Goal: Task Accomplishment & Management: Complete application form

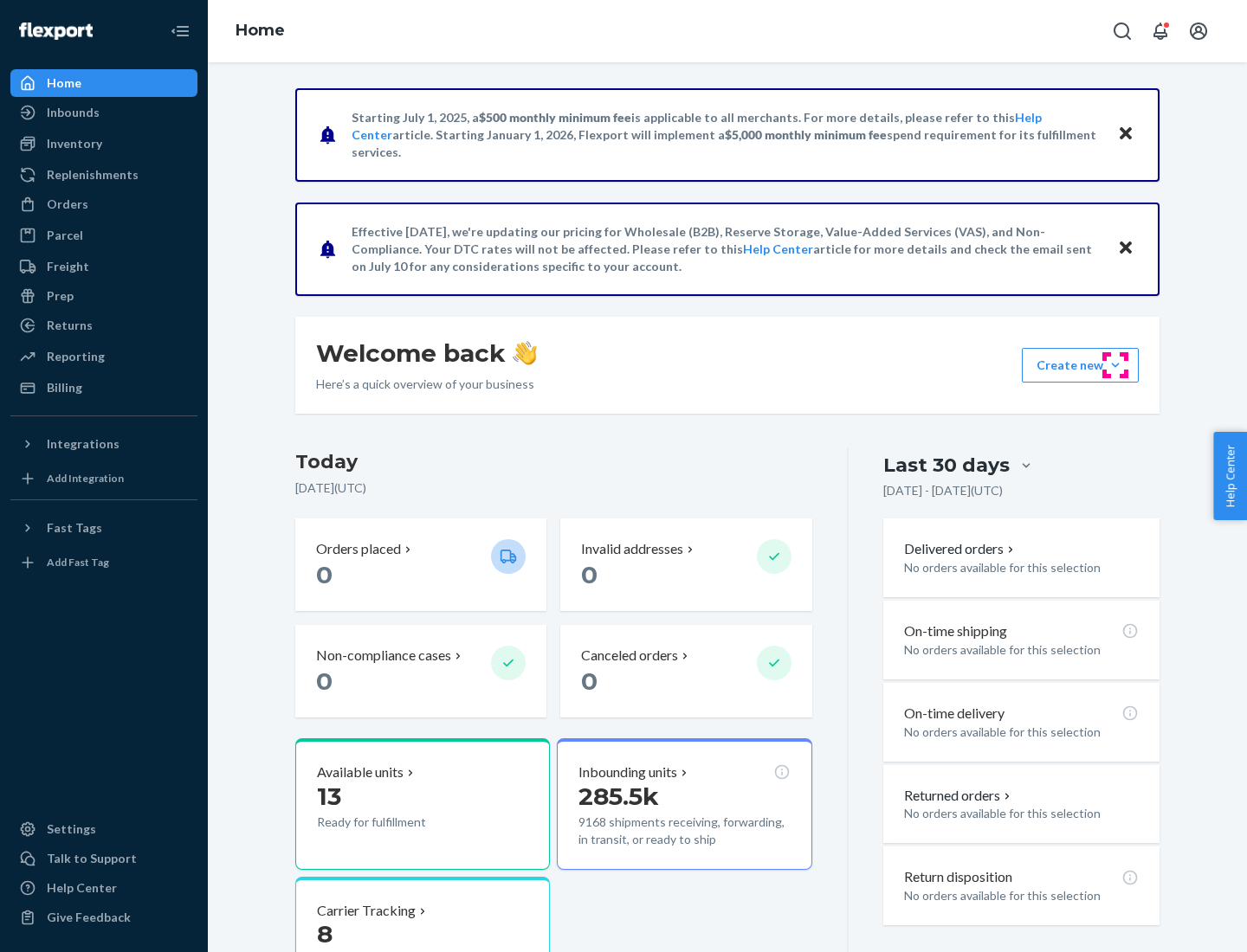
click at [1115, 366] on button "Create new Create new inbound Create new order Create new product" at bounding box center [1080, 365] width 117 height 34
click at [104, 113] on div "Inbounds" at bounding box center [104, 112] width 184 height 24
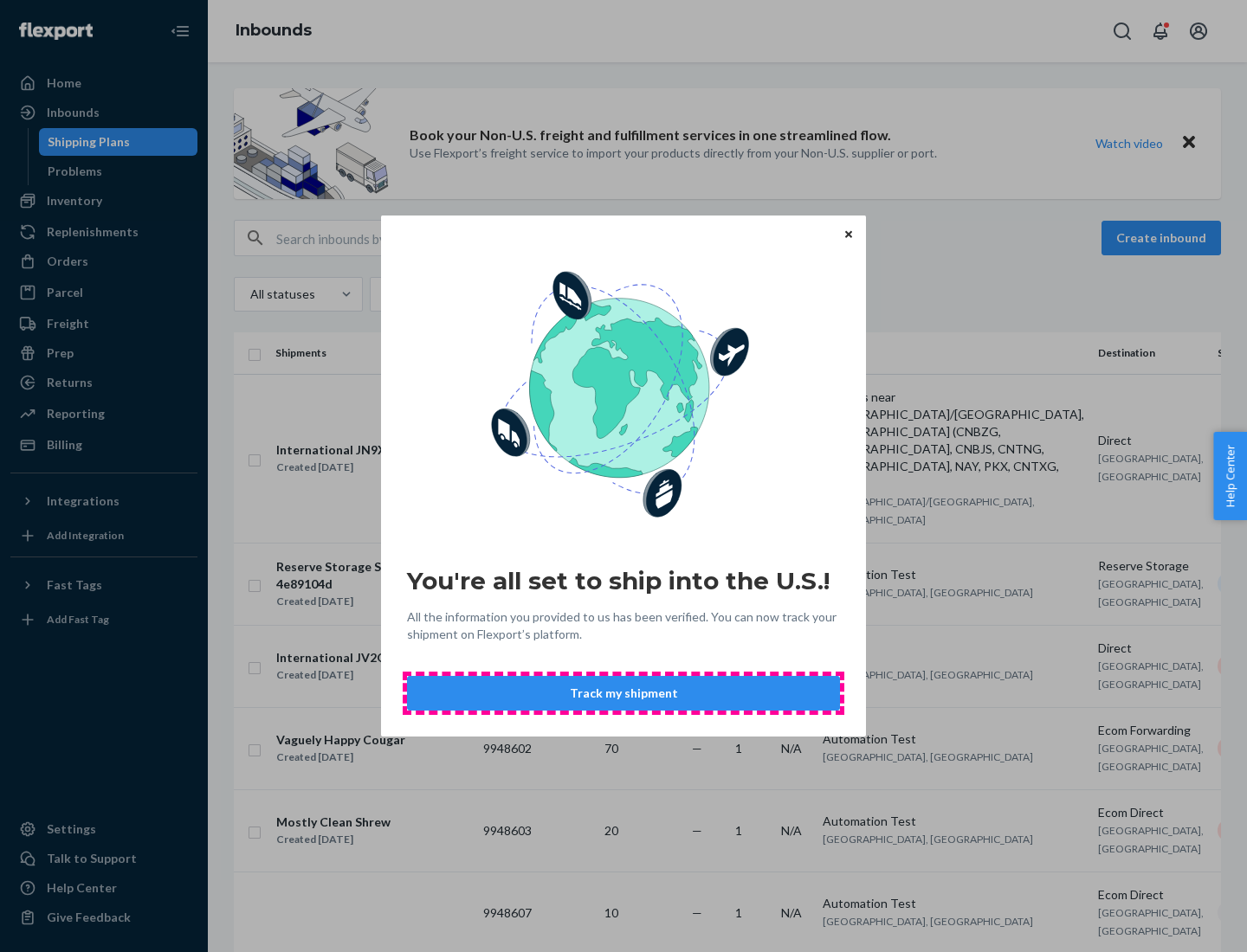
click at [624, 694] on button "Track my shipment" at bounding box center [624, 694] width 433 height 34
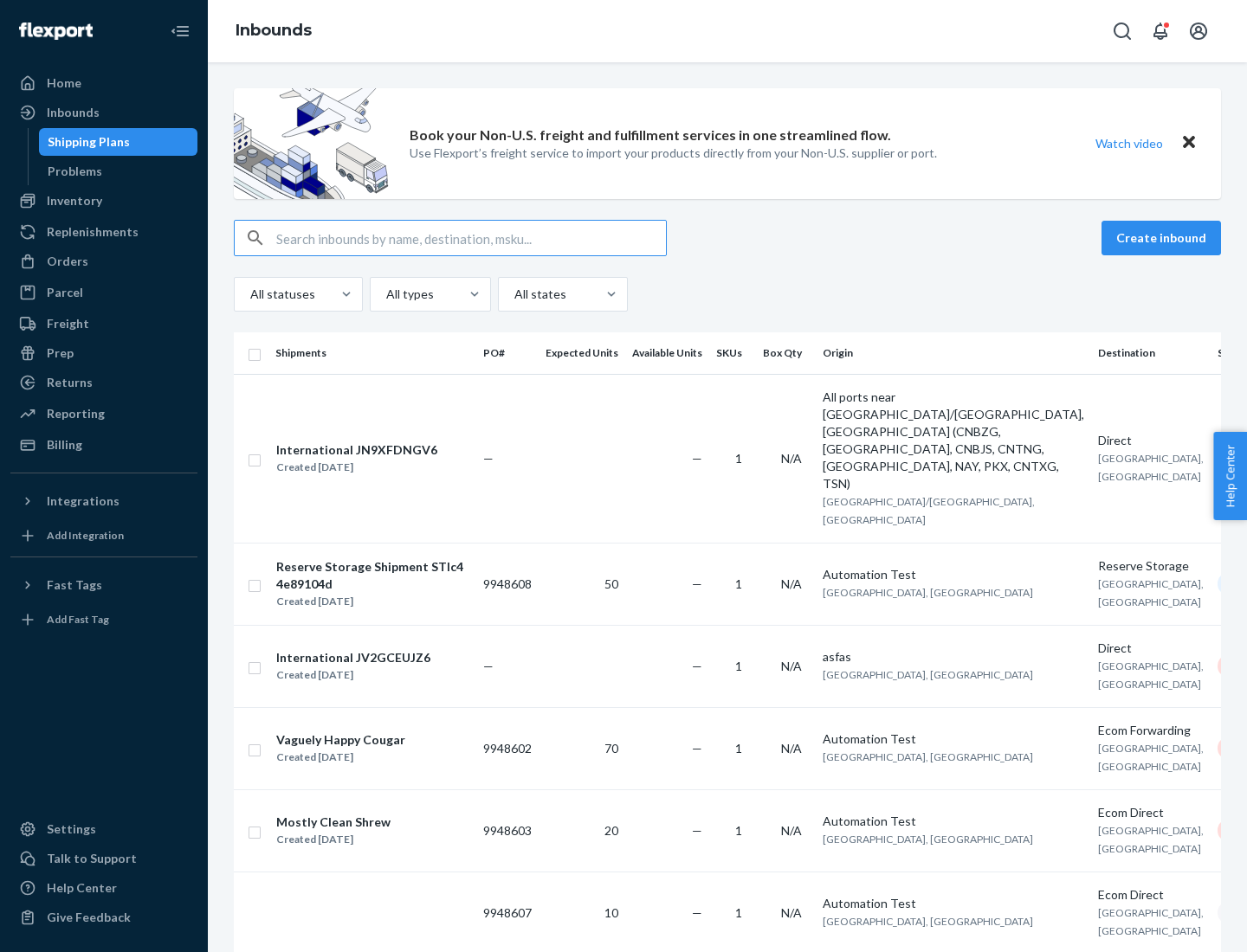
click at [1164, 238] on button "Create inbound" at bounding box center [1161, 238] width 120 height 34
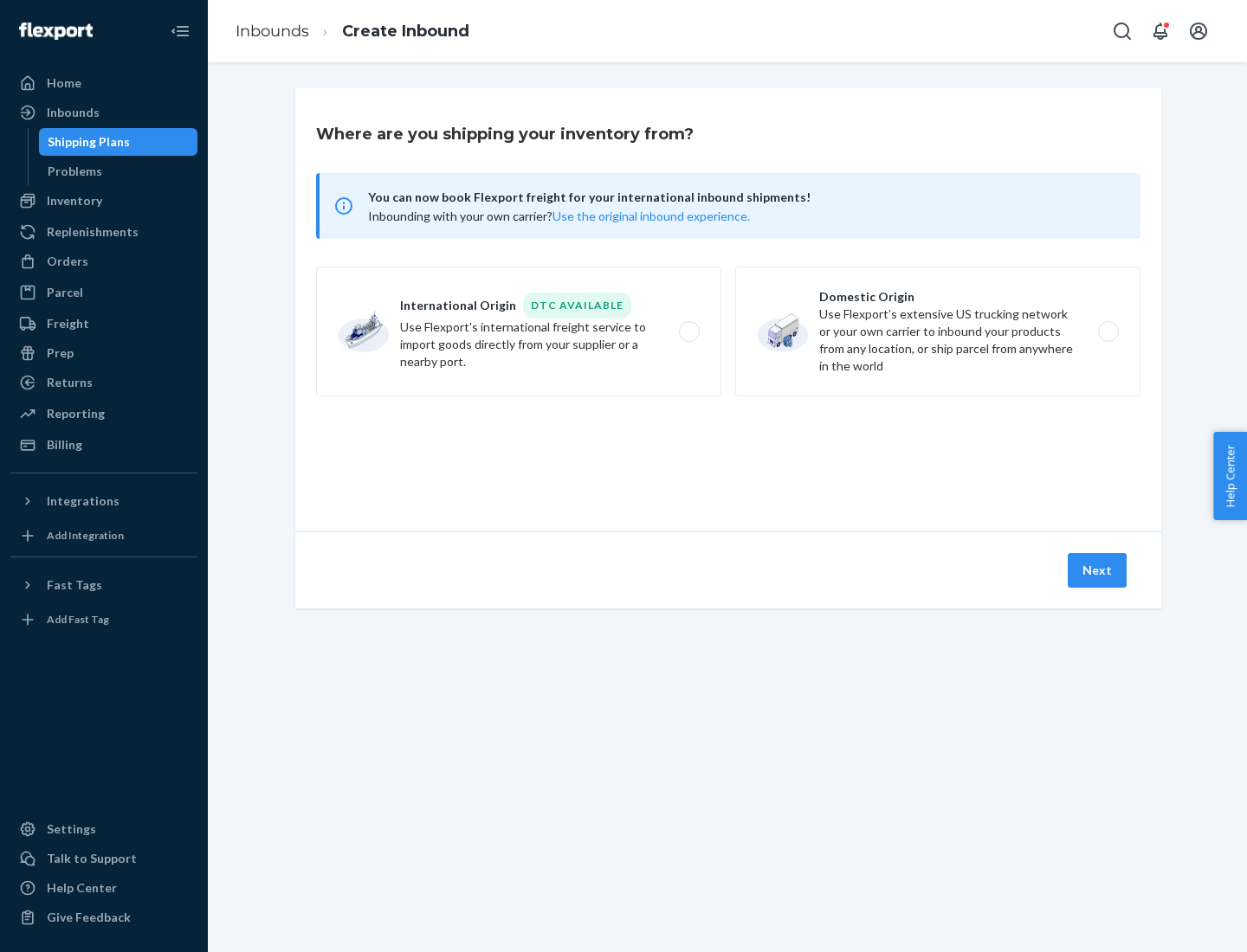
click at [519, 331] on label "International Origin DTC Available Use Flexport's international freight service…" at bounding box center [519, 331] width 405 height 130
click at [688, 331] on input "International Origin DTC Available Use Flexport's international freight service…" at bounding box center [694, 331] width 11 height 11
radio input "true"
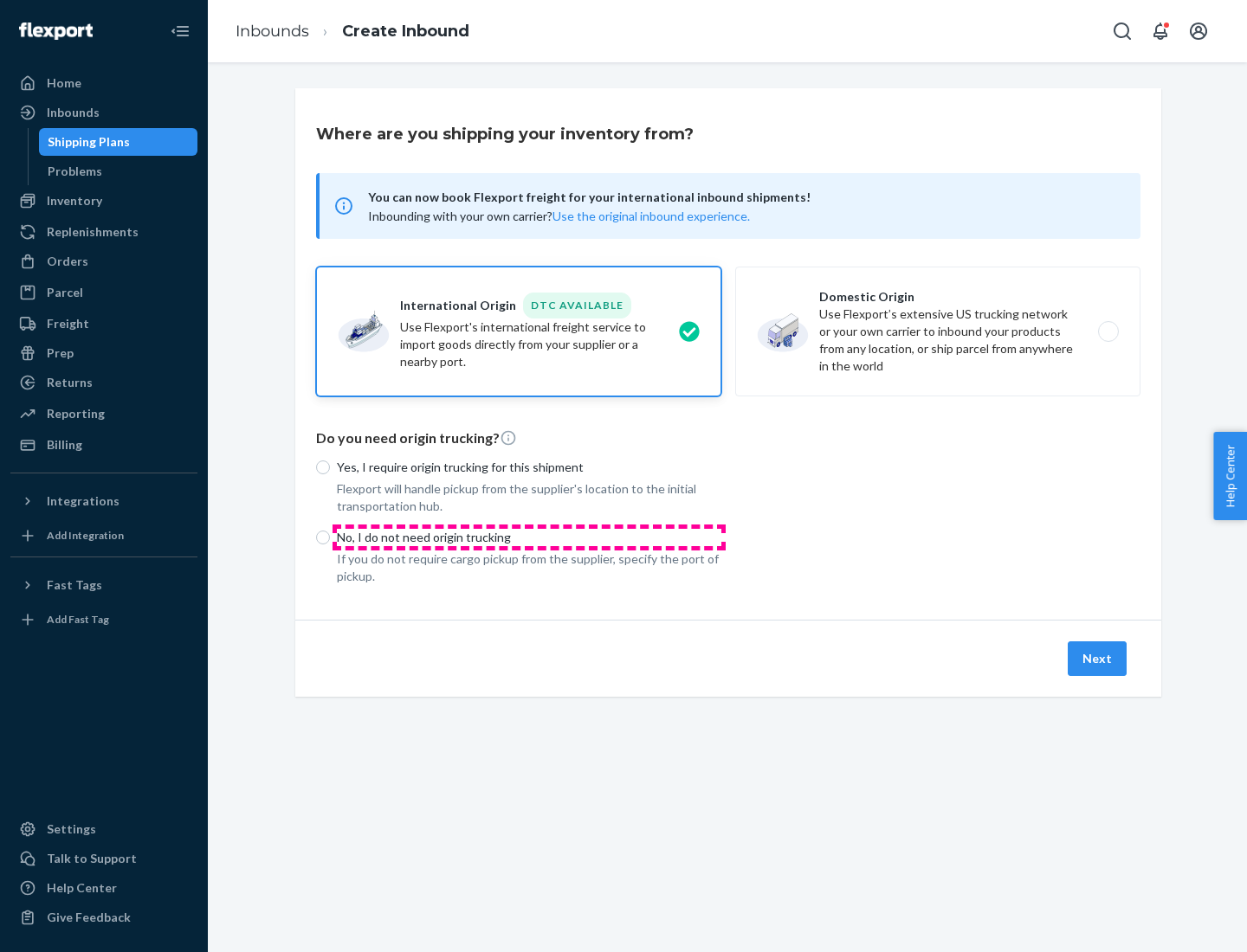
click at [529, 537] on p "No, I do not need origin trucking" at bounding box center [529, 537] width 385 height 17
click at [330, 537] on input "No, I do not need origin trucking" at bounding box center [323, 537] width 14 height 14
radio input "true"
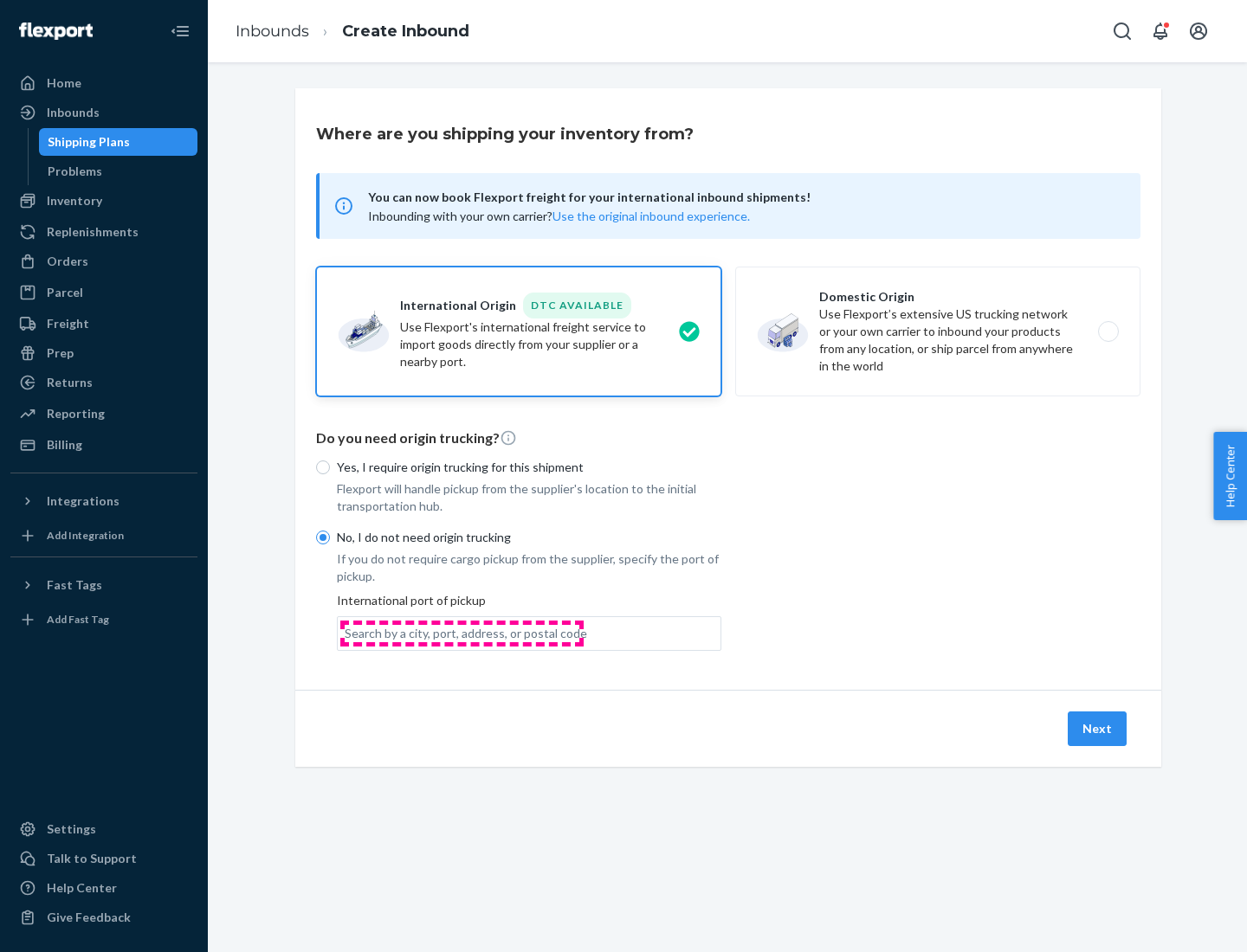
click at [461, 633] on div "Search by a city, port, address, or postal code" at bounding box center [465, 633] width 242 height 17
click at [346, 633] on input "Search by a city, port, address, or postal code" at bounding box center [345, 633] width 2 height 17
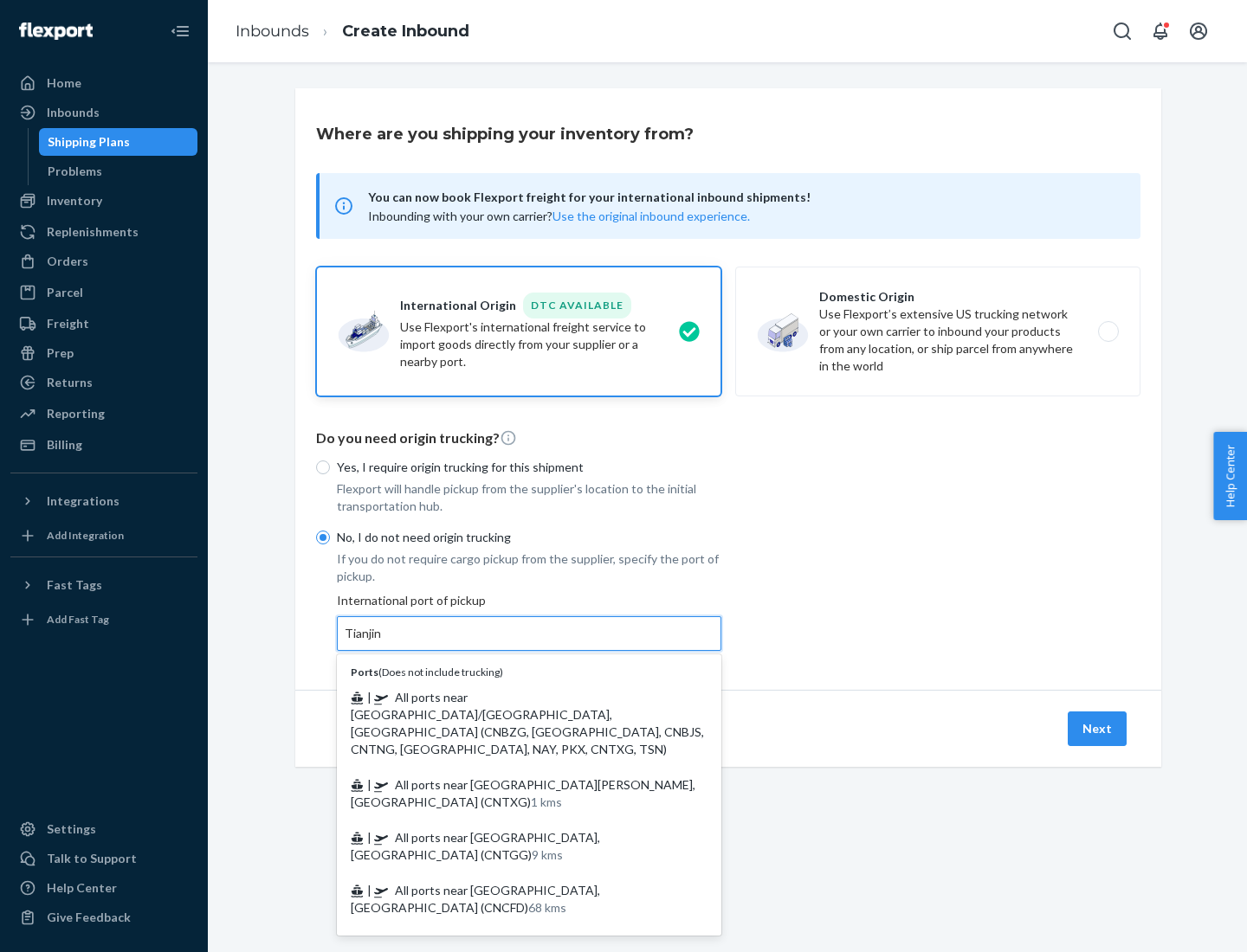
click at [512, 697] on span "| All ports near [GEOGRAPHIC_DATA]/[GEOGRAPHIC_DATA], [GEOGRAPHIC_DATA] (CNBZG,…" at bounding box center [527, 723] width 353 height 67
click at [383, 642] on input "Tianjin" at bounding box center [363, 633] width 38 height 17
type input "All ports near [GEOGRAPHIC_DATA]/[GEOGRAPHIC_DATA], [GEOGRAPHIC_DATA] (CNBZG, […"
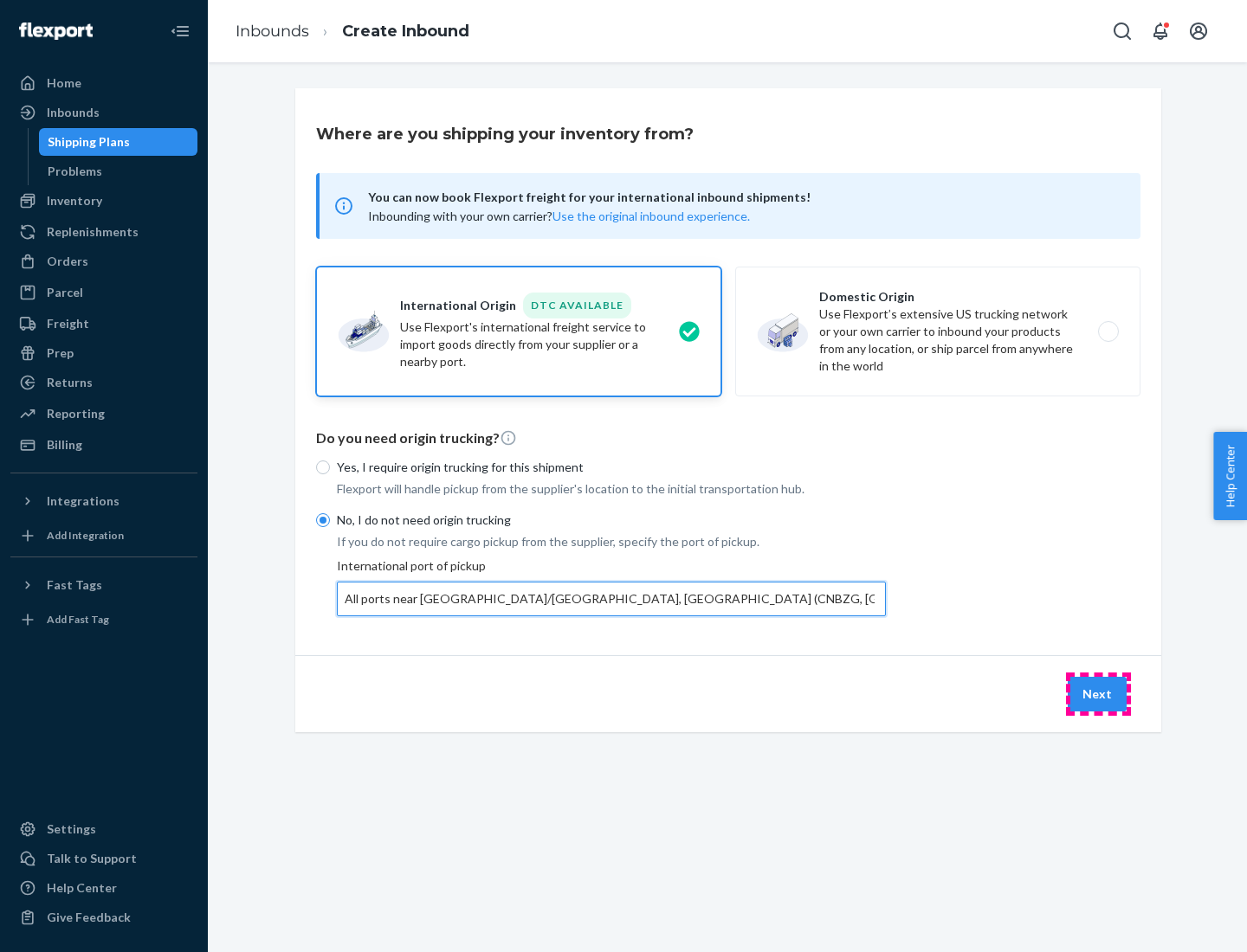
click at [1098, 694] on button "Next" at bounding box center [1097, 694] width 59 height 34
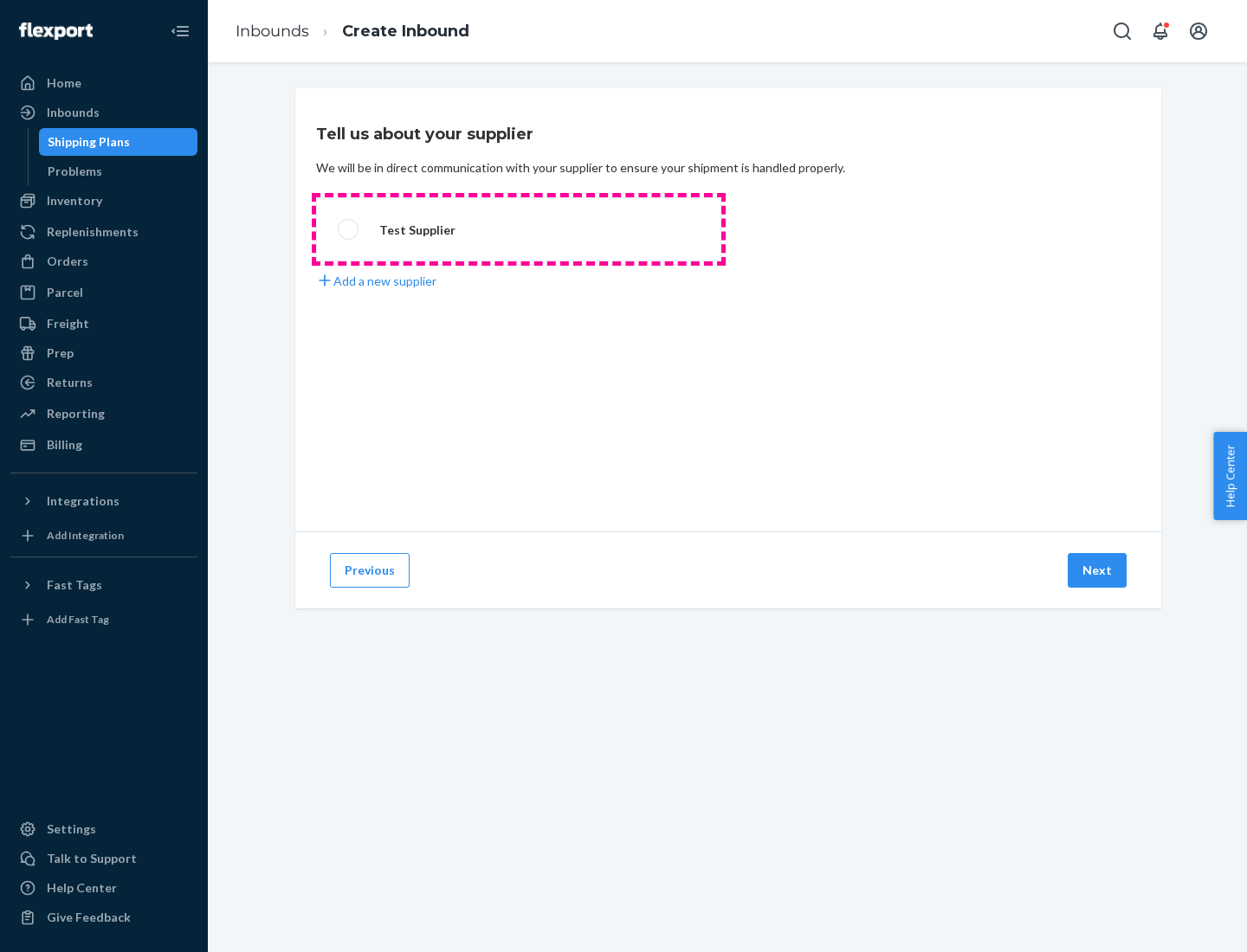
click at [519, 230] on label "Test Supplier" at bounding box center [519, 229] width 405 height 64
click at [349, 230] on input "Test Supplier" at bounding box center [343, 230] width 11 height 11
radio input "true"
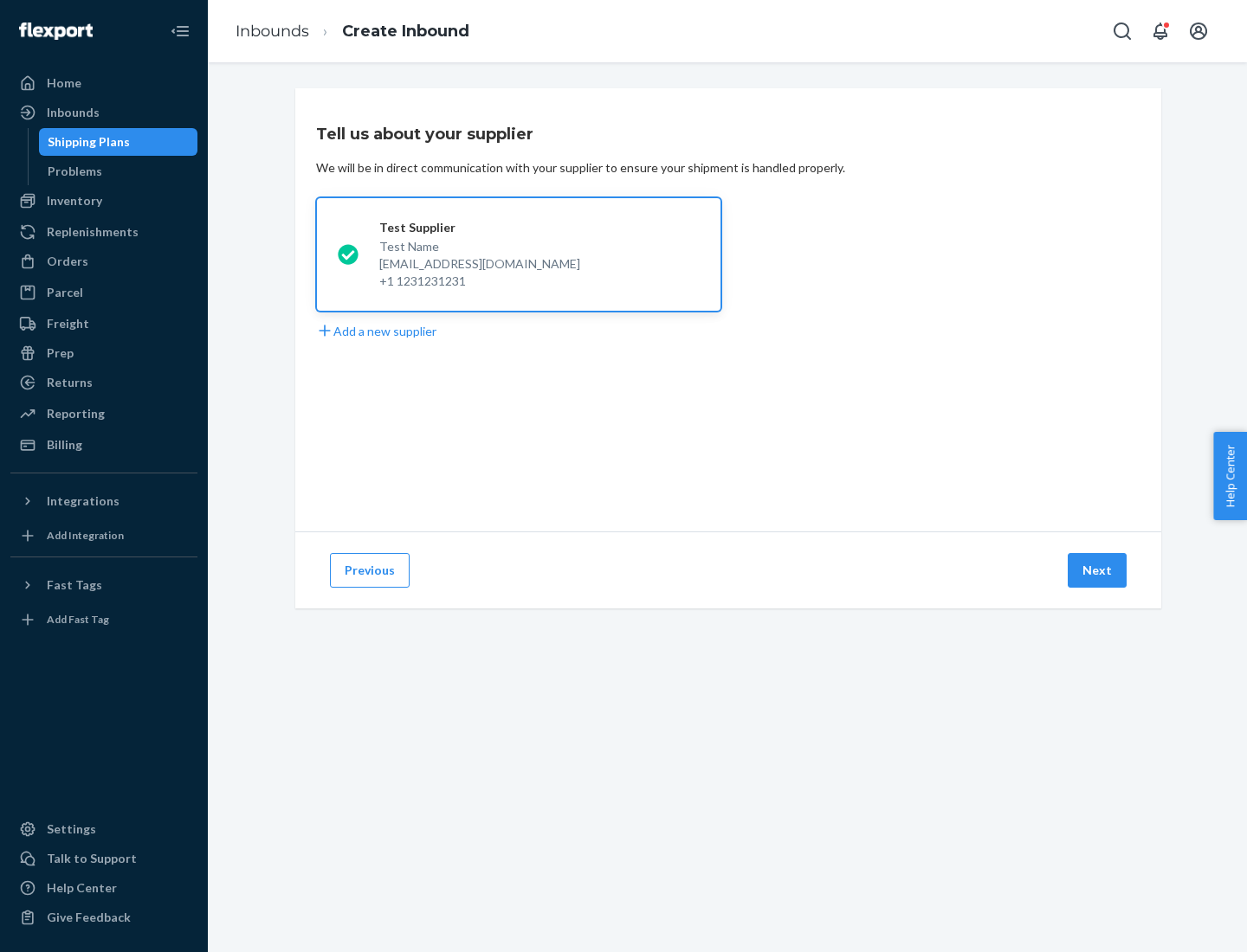
click at [1098, 570] on button "Next" at bounding box center [1097, 570] width 59 height 34
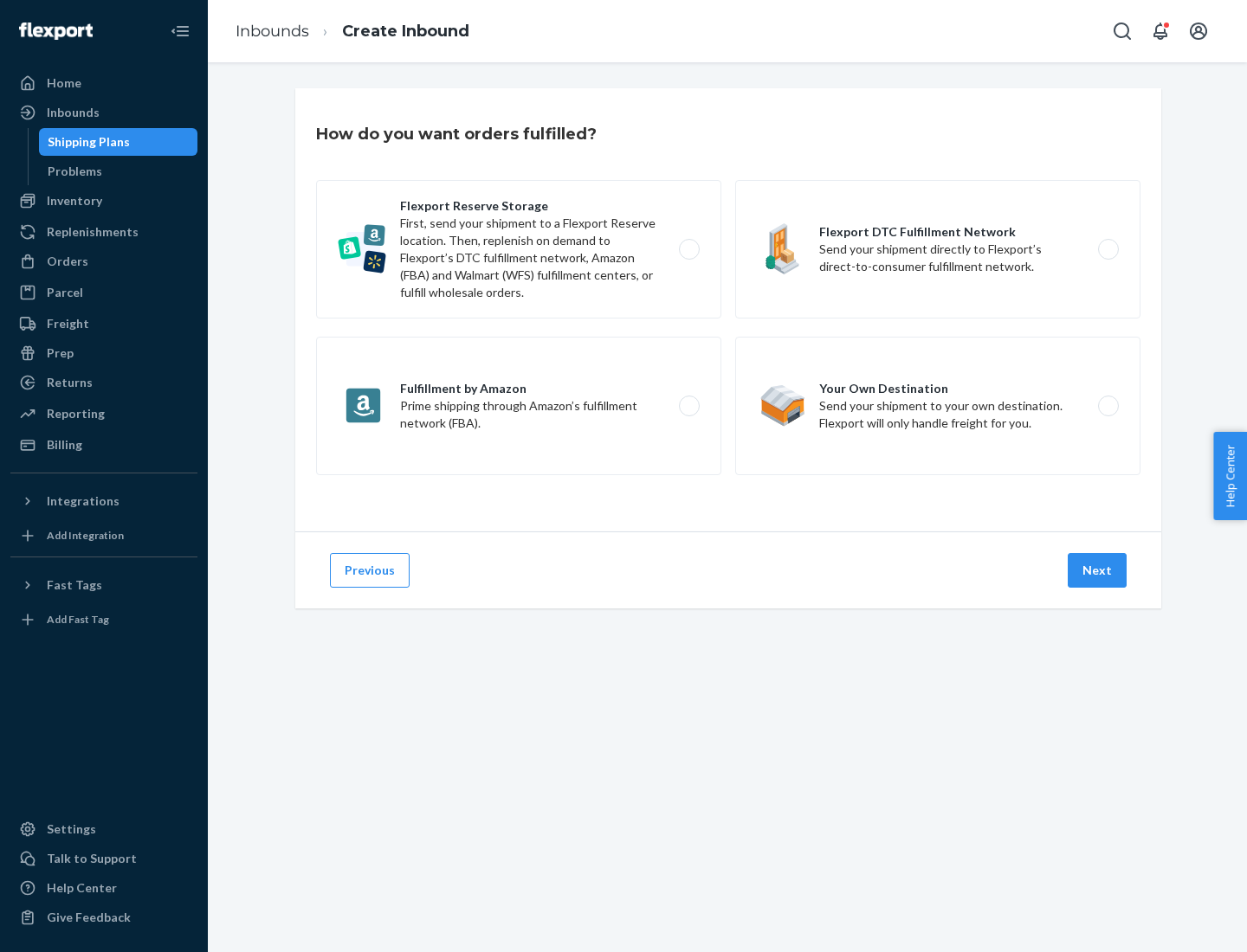
click at [728, 310] on div "Flexport Reserve Storage First, send your shipment to a Flexport Reserve locati…" at bounding box center [728, 330] width 824 height 300
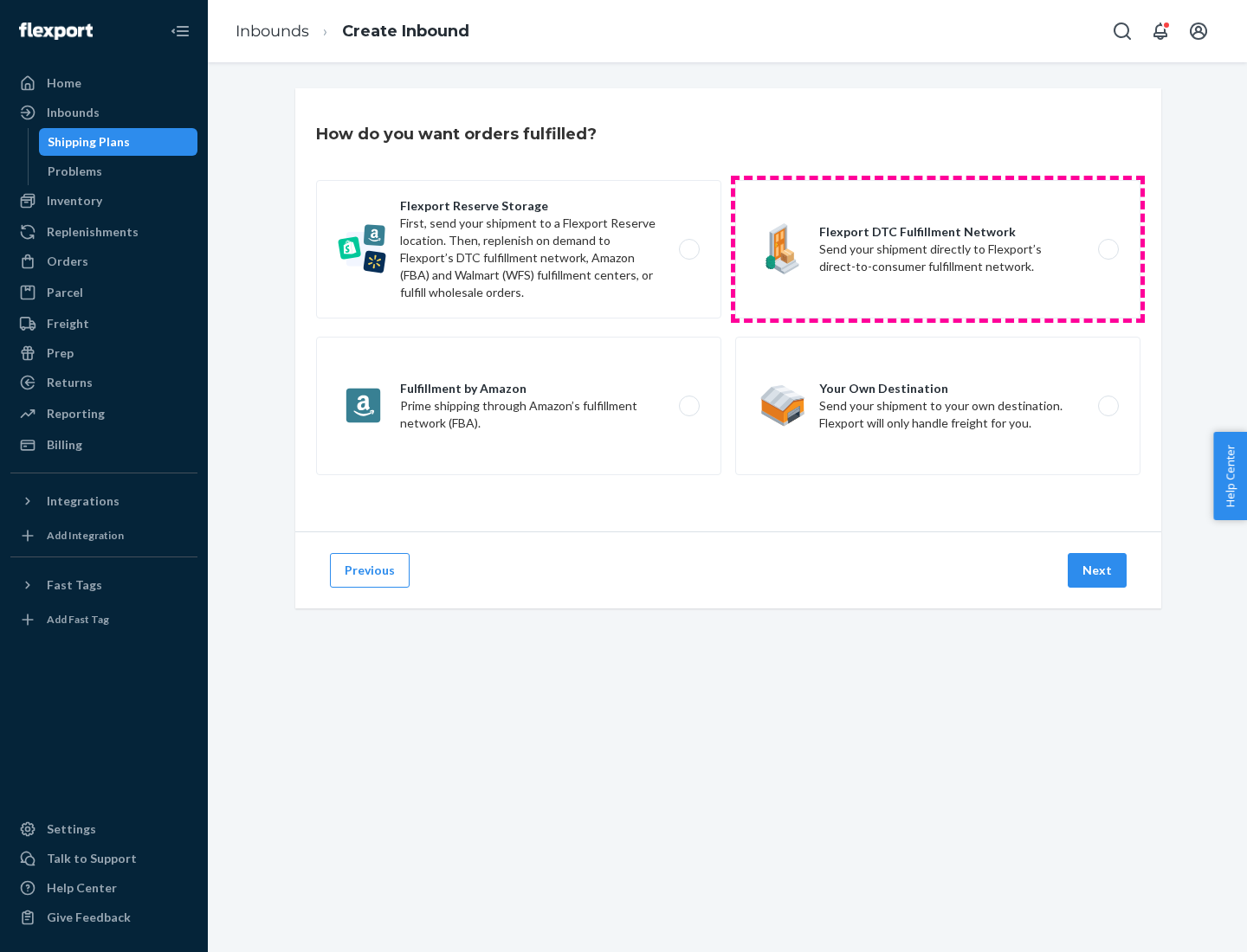
click at [938, 249] on label "Flexport DTC Fulfillment Network Send your shipment directly to Flexport’s dire…" at bounding box center [938, 249] width 405 height 139
click at [1107, 249] on input "Flexport DTC Fulfillment Network Send your shipment directly to Flexport’s dire…" at bounding box center [1113, 249] width 11 height 11
radio input "true"
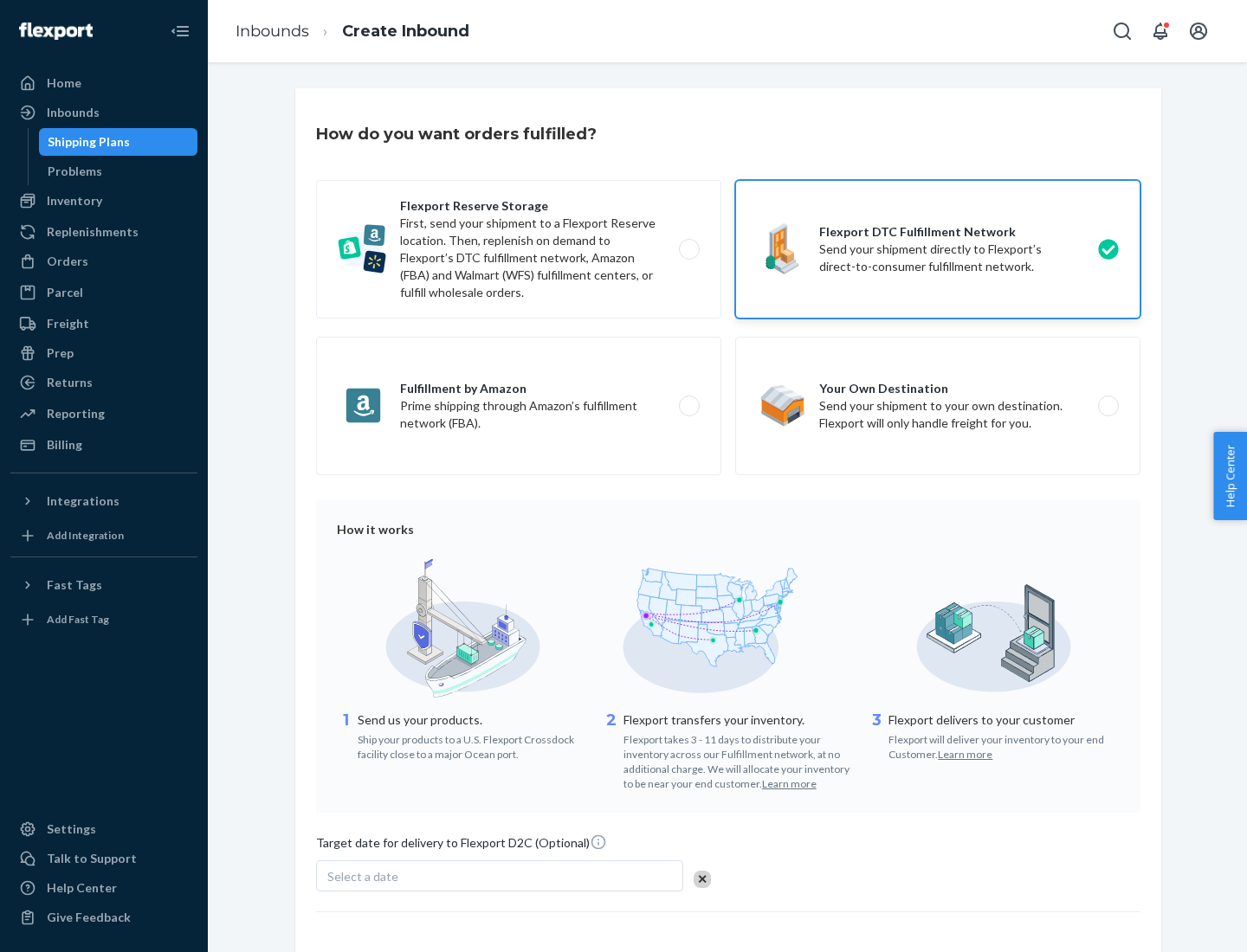
scroll to position [127, 0]
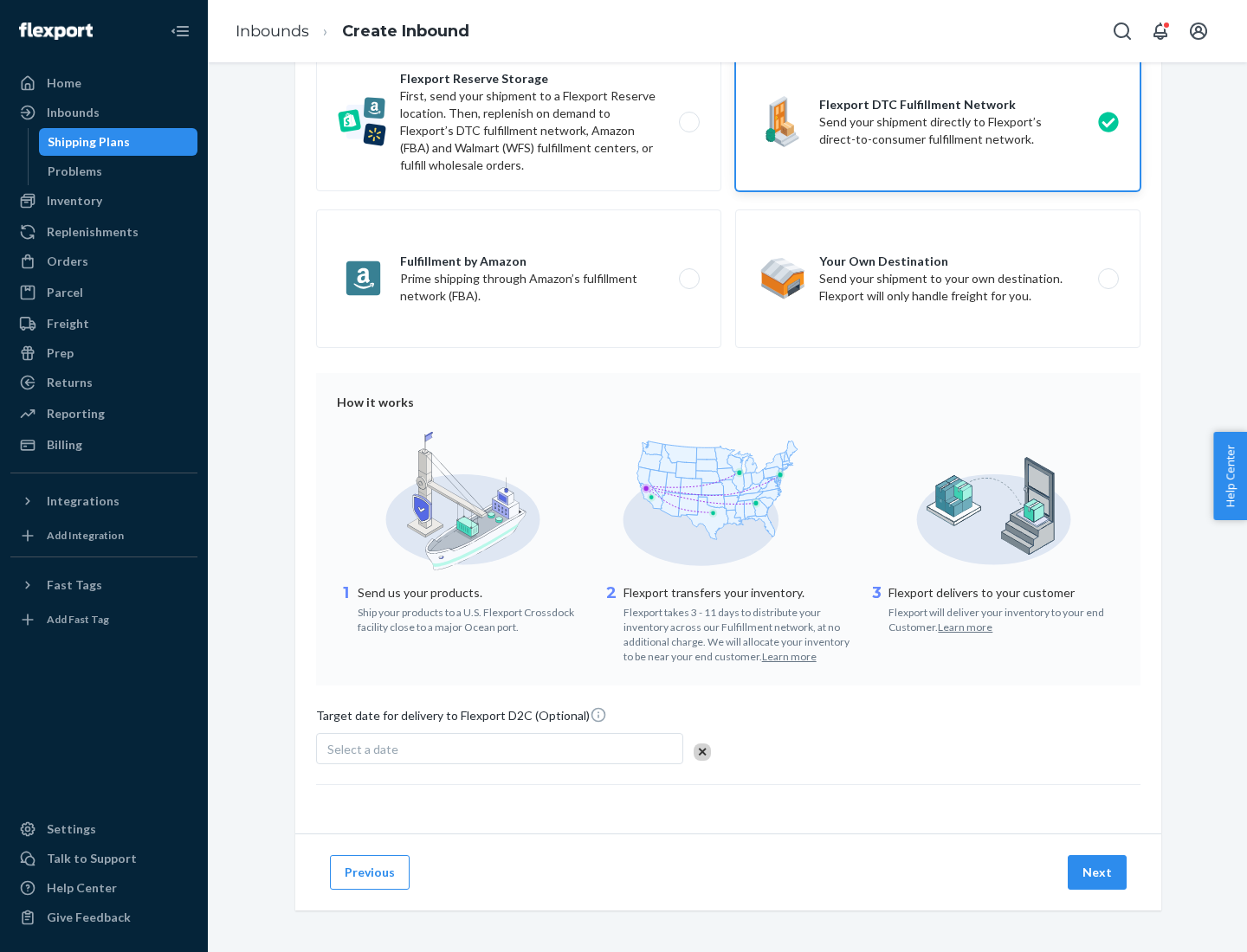
click at [1098, 872] on button "Next" at bounding box center [1097, 873] width 59 height 34
